Goal: Information Seeking & Learning: Learn about a topic

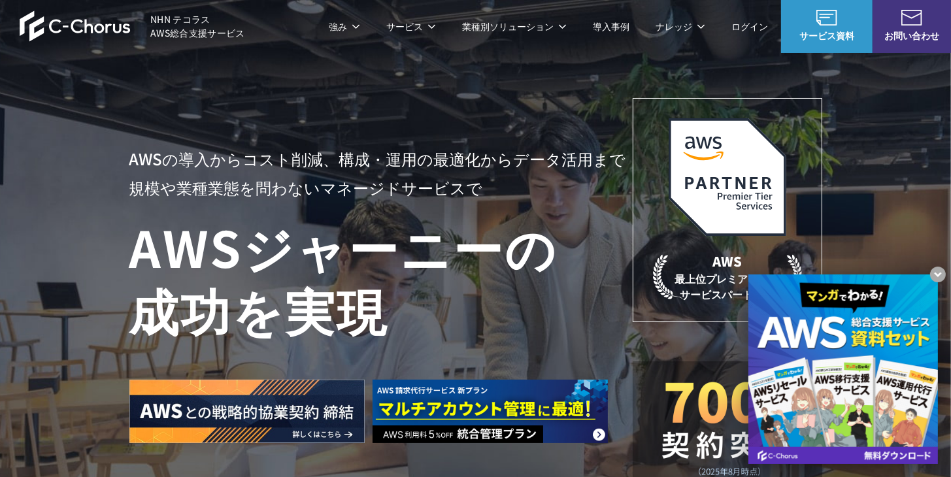
click at [433, 298] on h1 "AWS ジャーニーの 成功を実現" at bounding box center [380, 278] width 503 height 126
click at [351, 270] on h1 "AWS ジャーニーの 成功を実現" at bounding box center [380, 278] width 503 height 126
click at [351, 215] on h1 "AWS ジャーニーの 成功を実現" at bounding box center [380, 278] width 503 height 126
click at [377, 158] on p "AWSの導入からコスト削減、 構成・運用の最適化からデータ活用まで 規模や業種業態を問わない マネージドサービスで" at bounding box center [380, 173] width 503 height 58
click at [359, 162] on p "AWSの導入からコスト削減、 構成・運用の最適化からデータ活用まで 規模や業種業態を問わない マネージドサービスで" at bounding box center [380, 173] width 503 height 58
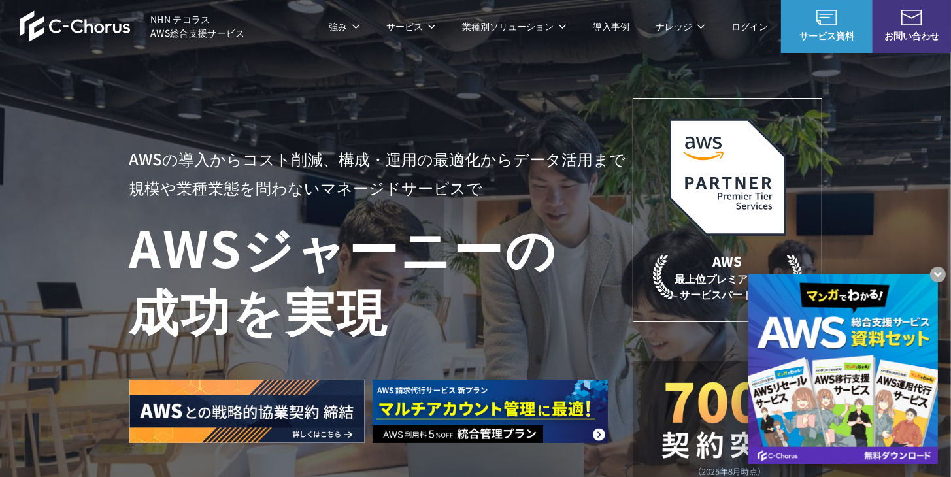
click at [309, 168] on p "AWSの導入からコスト削減、 構成・運用の最適化からデータ活用まで 規模や業種業態を問わない マネージドサービスで" at bounding box center [380, 173] width 503 height 58
click at [303, 163] on p "AWSの導入からコスト削減、 構成・運用の最適化からデータ活用まで 規模や業種業態を問わない マネージドサービスで" at bounding box center [380, 173] width 503 height 58
click at [303, 148] on p "AWSの導入からコスト削減、 構成・運用の最適化からデータ活用まで 規模や業種業態を問わない マネージドサービスで" at bounding box center [380, 173] width 503 height 58
drag, startPoint x: 303, startPoint y: 148, endPoint x: 351, endPoint y: 199, distance: 70.3
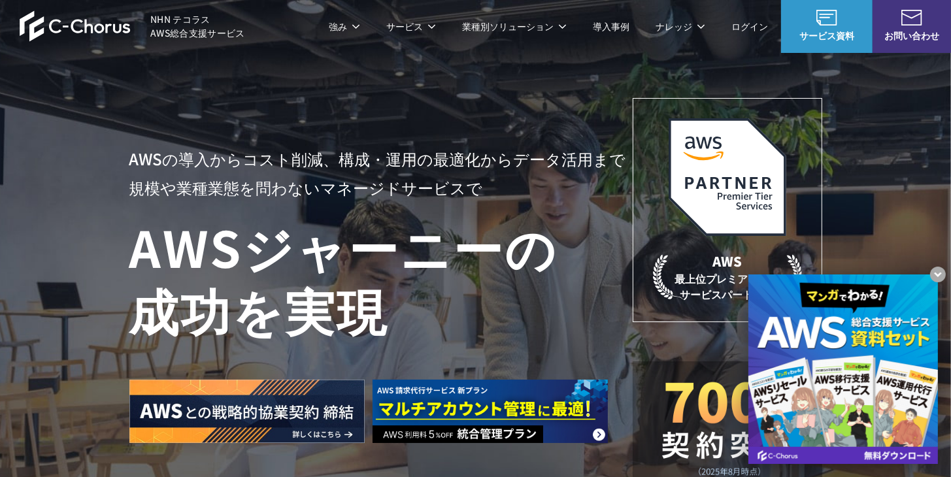
click at [351, 199] on p "AWSの導入からコスト削減、 構成・運用の最適化からデータ活用まで 規模や業種業態を問わない マネージドサービスで" at bounding box center [380, 173] width 503 height 58
click at [199, 178] on p "AWSの導入からコスト削減、 構成・運用の最適化からデータ活用まで 規模や業種業態を問わない マネージドサービスで" at bounding box center [380, 173] width 503 height 58
click at [563, 116] on div "AWSの導入からコスト削減、 構成・運用の最適化からデータ活用まで 規模や業種業態を問わない マネージドサービスで AWS ジャーニーの 成功を実現 AWS …" at bounding box center [475, 294] width 693 height 392
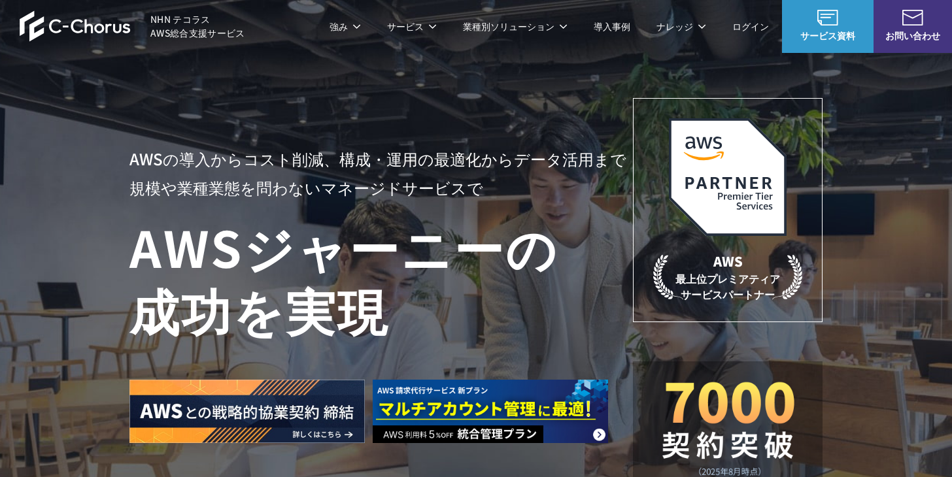
click at [777, 90] on div "AWSの導入からコスト削減、 構成・運用の最適化からデータ活用まで 規模や業種業態を問わない マネージドサービスで AWS ジャーニーの 成功を実現 AWS …" at bounding box center [476, 277] width 952 height 555
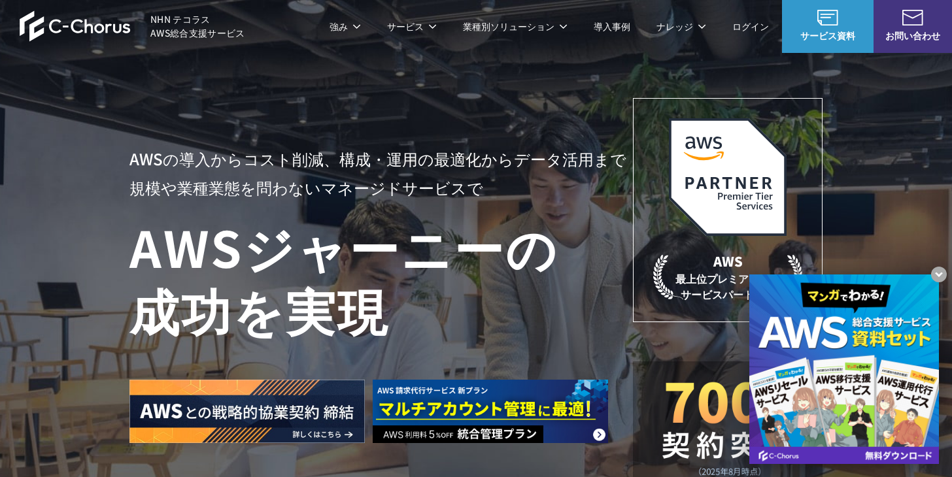
click at [782, 92] on div "AWSの導入からコスト削減、 構成・運用の最適化からデータ活用まで 規模や業種業態を問わない マネージドサービスで AWS ジャーニーの 成功を実現 AWS …" at bounding box center [476, 277] width 952 height 555
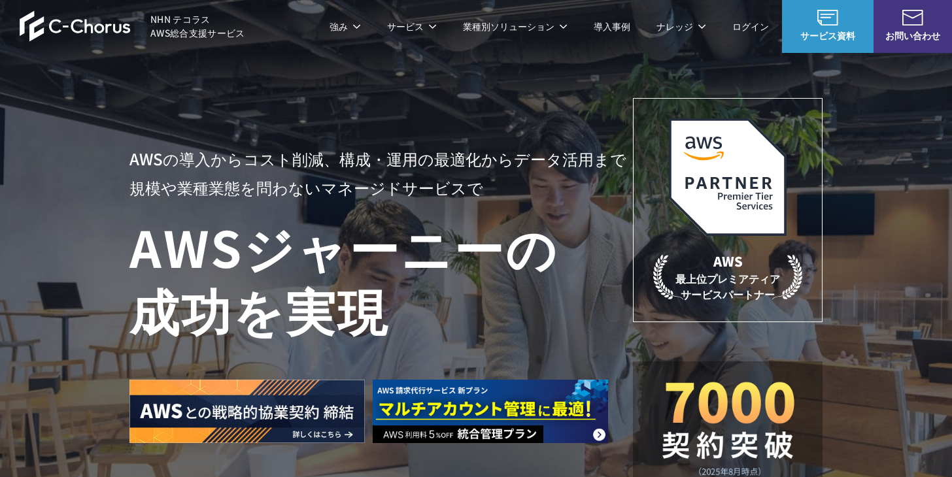
click at [826, 125] on div "AWSの導入からコスト削減、 構成・運用の最適化からデータ活用まで 規模や業種業態を問わない マネージドサービスで AWS ジャーニーの 成功を実現 AWS …" at bounding box center [476, 277] width 952 height 555
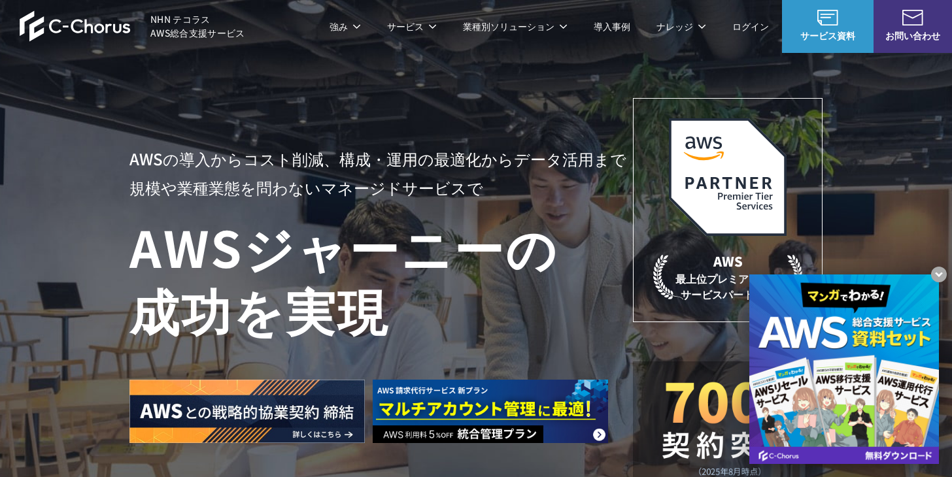
drag, startPoint x: 913, startPoint y: 107, endPoint x: 981, endPoint y: -28, distance: 151.7
